Goal: Ask a question

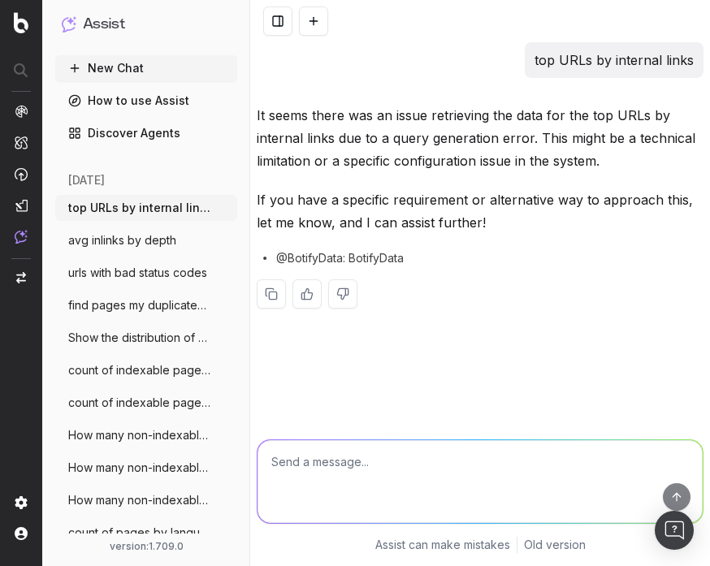
click at [336, 140] on p "It seems there was an issue retrieving the data for the top URLs by internal li…" at bounding box center [480, 138] width 447 height 68
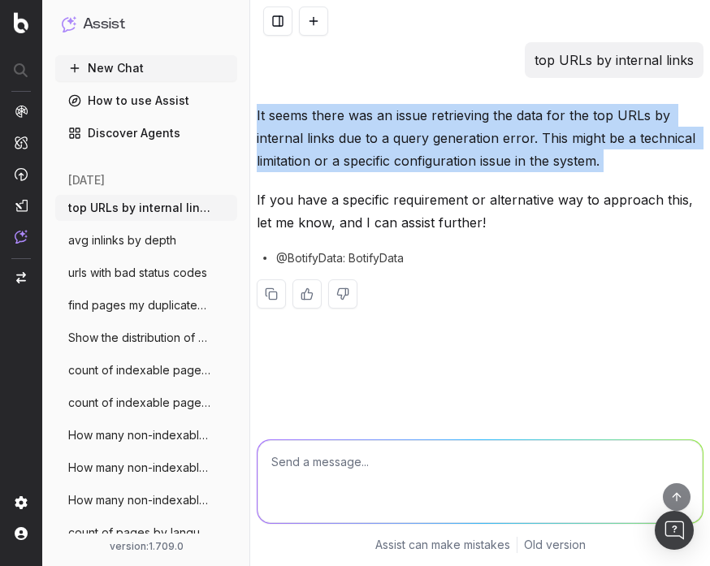
click at [336, 140] on p "It seems there was an issue retrieving the data for the top URLs by internal li…" at bounding box center [480, 138] width 447 height 68
click at [330, 149] on p "It seems there was an issue retrieving the data for the top URLs by internal li…" at bounding box center [480, 138] width 447 height 68
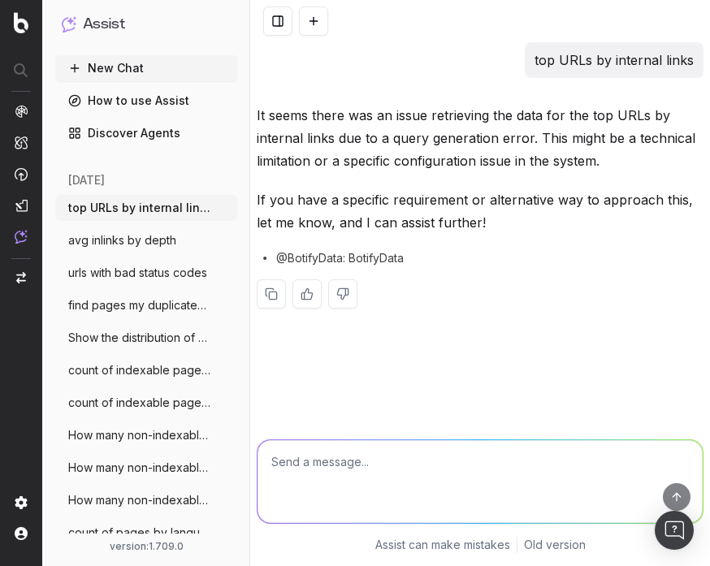
click at [321, 154] on p "It seems there was an issue retrieving the data for the top URLs by internal li…" at bounding box center [480, 138] width 447 height 68
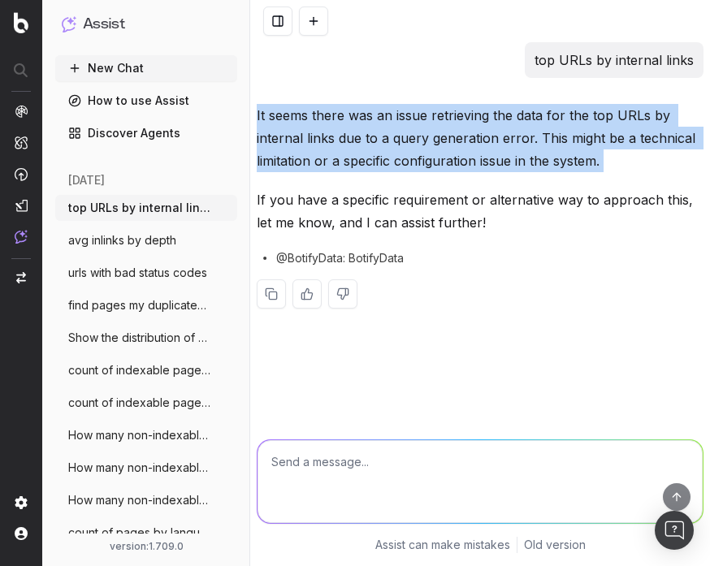
click at [321, 154] on p "It seems there was an issue retrieving the data for the top URLs by internal li…" at bounding box center [480, 138] width 447 height 68
click at [308, 204] on p "If you have a specific requirement or alternative way to approach this, let me …" at bounding box center [480, 210] width 447 height 45
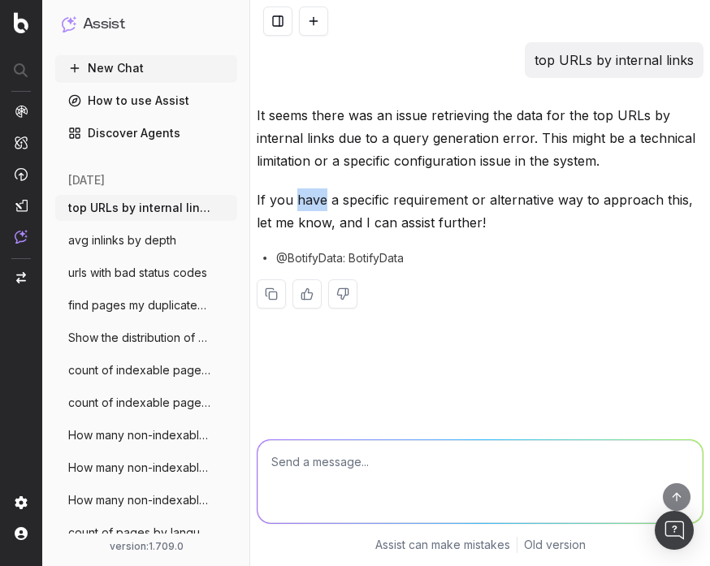
click at [308, 204] on p "If you have a specific requirement or alternative way to approach this, let me …" at bounding box center [480, 210] width 447 height 45
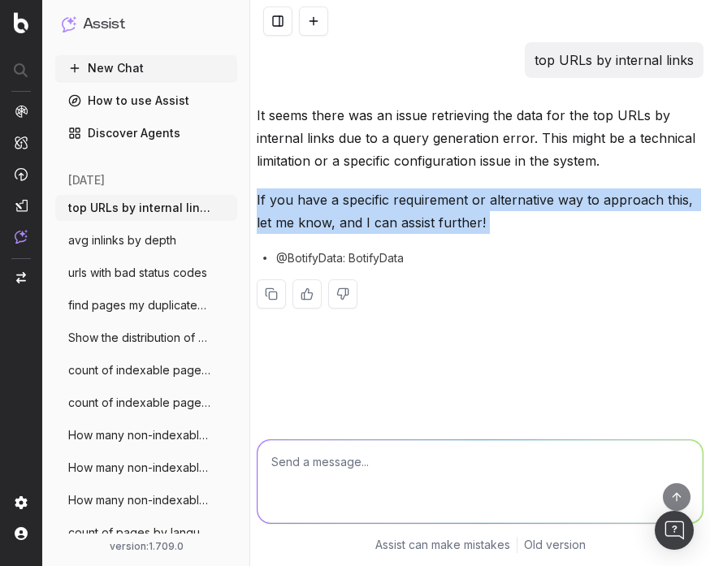
click at [308, 204] on p "If you have a specific requirement or alternative way to approach this, let me …" at bounding box center [480, 210] width 447 height 45
click at [344, 132] on p "It seems there was an issue retrieving the data for the top URLs by internal li…" at bounding box center [480, 138] width 447 height 68
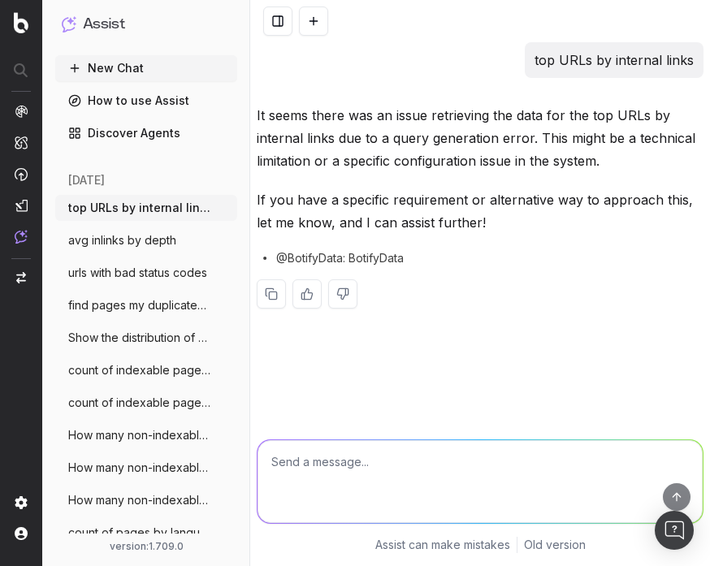
click at [344, 132] on p "It seems there was an issue retrieving the data for the top URLs by internal li…" at bounding box center [480, 138] width 447 height 68
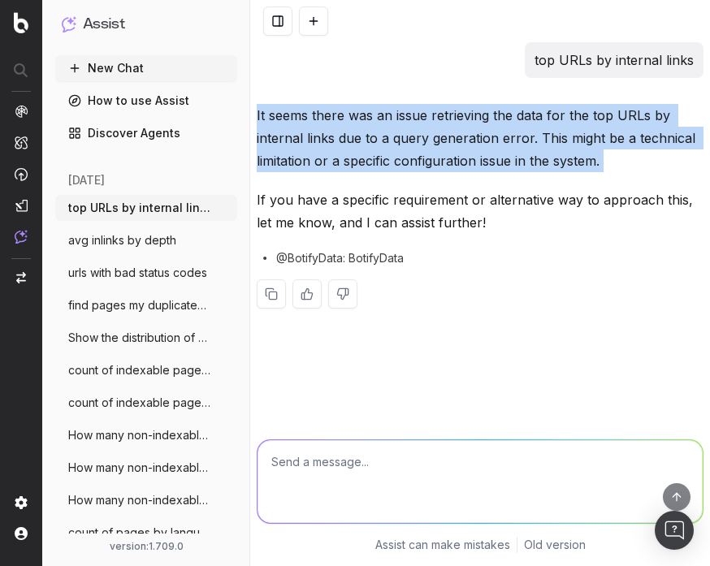
click at [574, 67] on p "top URLs by internal links" at bounding box center [614, 60] width 159 height 23
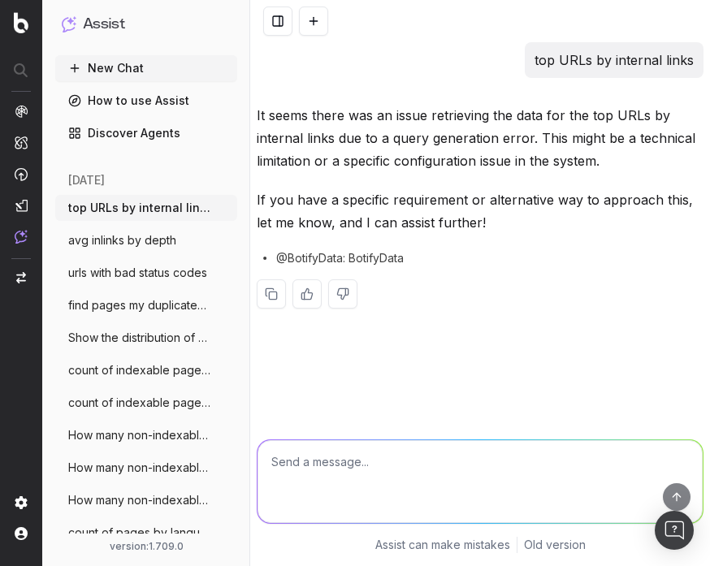
click at [574, 64] on p "top URLs by internal links" at bounding box center [614, 60] width 159 height 23
copy p "top URLs by internal links"
click at [319, 17] on button at bounding box center [313, 20] width 29 height 29
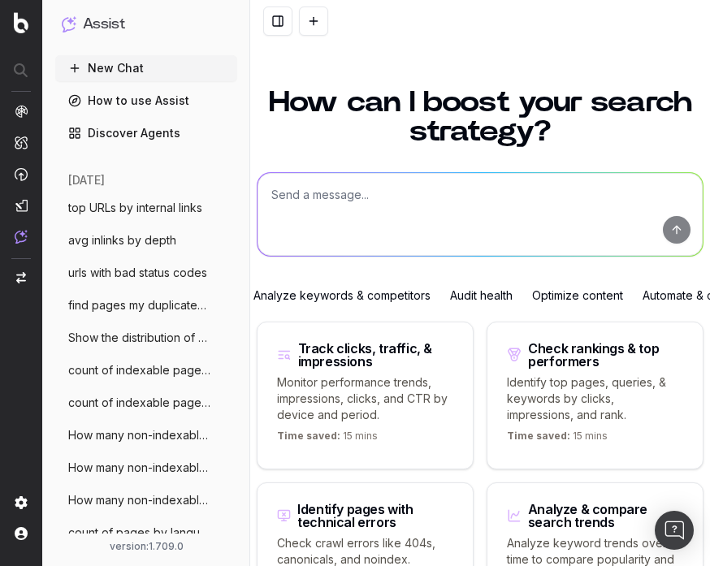
click at [331, 179] on textarea at bounding box center [480, 214] width 445 height 83
